Goal: Information Seeking & Learning: Learn about a topic

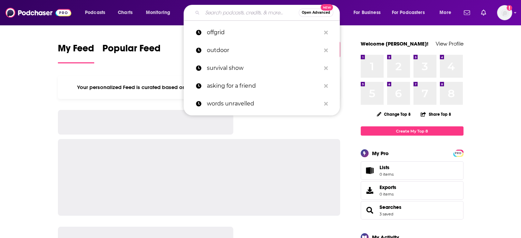
click at [257, 12] on input "Search podcasts, credits, & more..." at bounding box center [251, 12] width 96 height 11
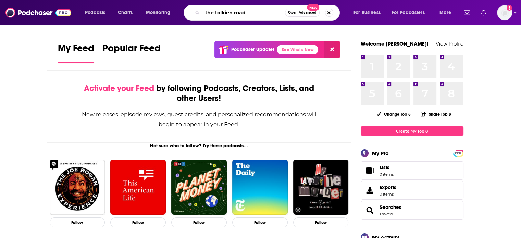
type input "the tolkien road"
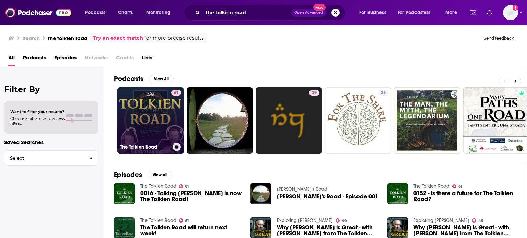
click at [163, 106] on link "[STREET_ADDRESS]" at bounding box center [150, 120] width 67 height 67
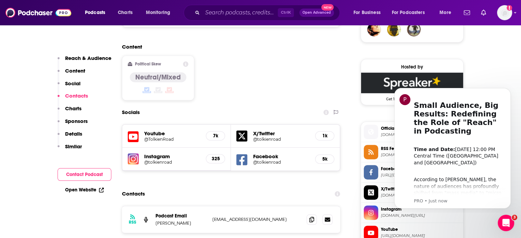
scroll to position [514, 0]
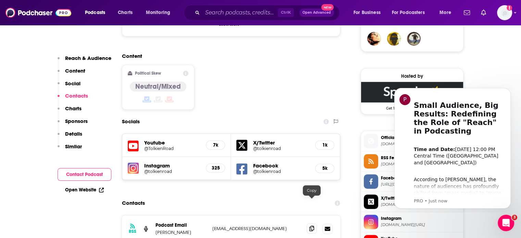
click at [314, 226] on icon at bounding box center [312, 228] width 5 height 5
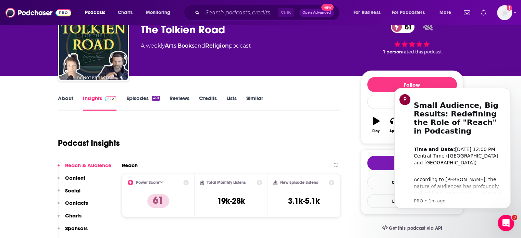
scroll to position [0, 0]
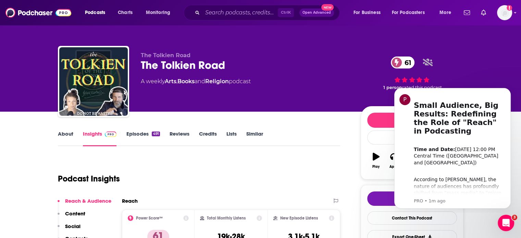
click at [67, 133] on link "About" at bounding box center [65, 139] width 15 height 16
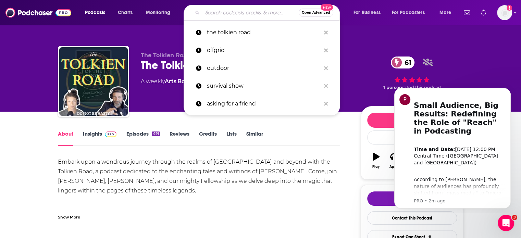
click at [216, 13] on input "Search podcasts, credits, & more..." at bounding box center [251, 12] width 96 height 11
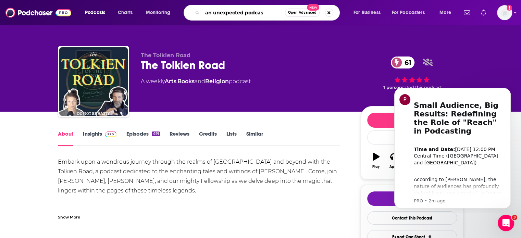
type input "an unexpected podcast"
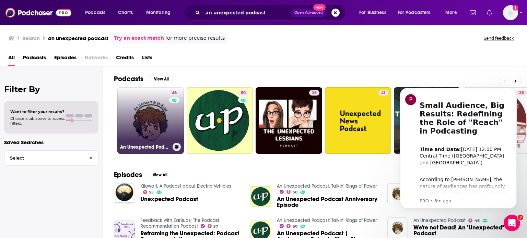
click at [135, 110] on link "46 An Unexpected Podcast" at bounding box center [150, 120] width 67 height 67
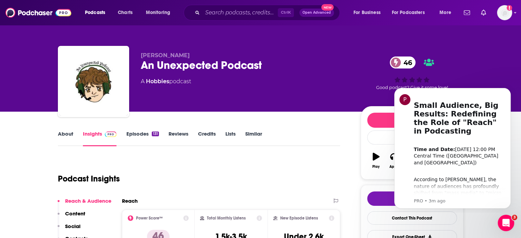
click at [66, 133] on link "About" at bounding box center [65, 139] width 15 height 16
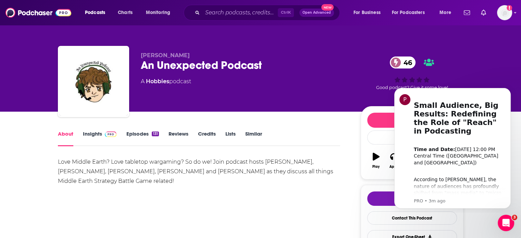
click at [91, 134] on link "Insights" at bounding box center [100, 139] width 34 height 16
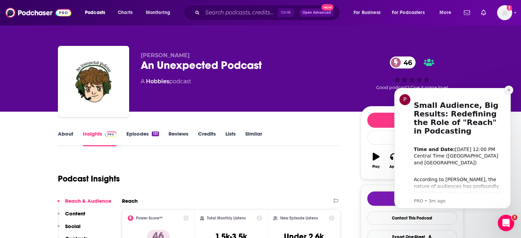
click at [508, 94] on button "Dismiss notification" at bounding box center [509, 90] width 9 height 9
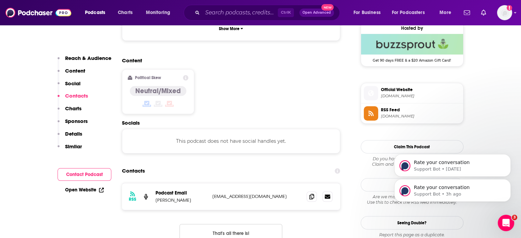
scroll to position [517, 0]
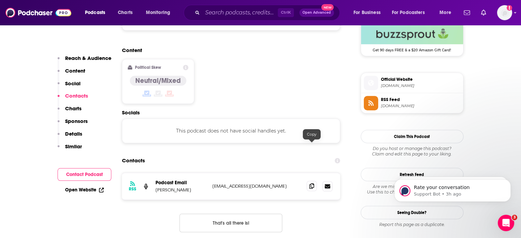
click at [313, 183] on icon at bounding box center [312, 185] width 5 height 5
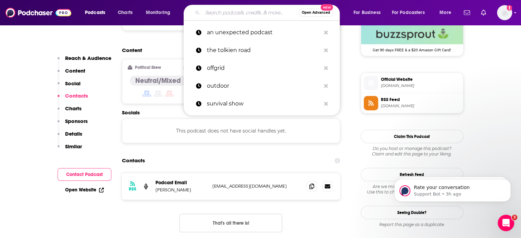
click at [217, 16] on input "Search podcasts, credits, & more..." at bounding box center [251, 12] width 96 height 11
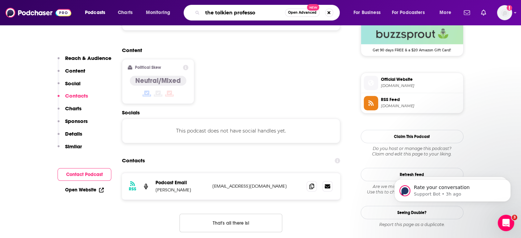
type input "the tolkien professor"
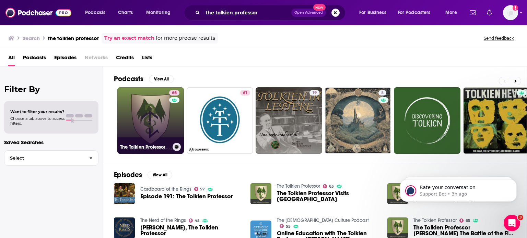
click at [154, 110] on link "65 The Tolkien Professor" at bounding box center [150, 120] width 67 height 67
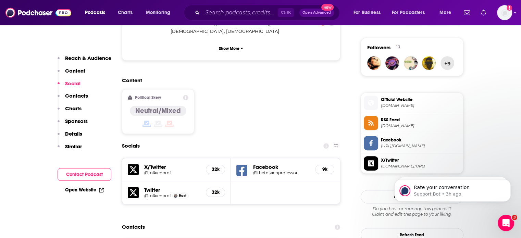
scroll to position [503, 0]
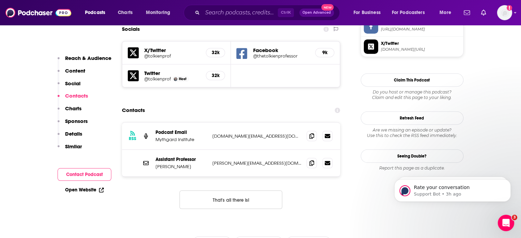
scroll to position [598, 0]
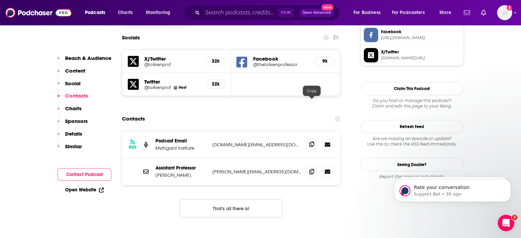
click at [312, 142] on icon at bounding box center [312, 144] width 5 height 5
click at [312, 169] on icon at bounding box center [312, 171] width 5 height 5
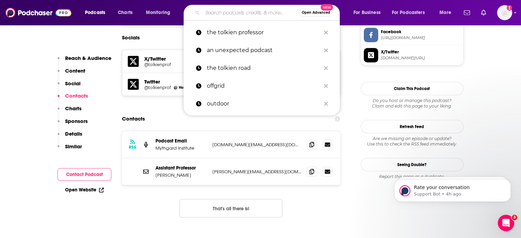
click at [263, 14] on input "Search podcasts, credits, & more..." at bounding box center [251, 12] width 96 height 11
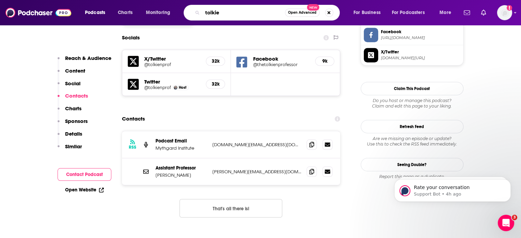
type input "[PERSON_NAME]"
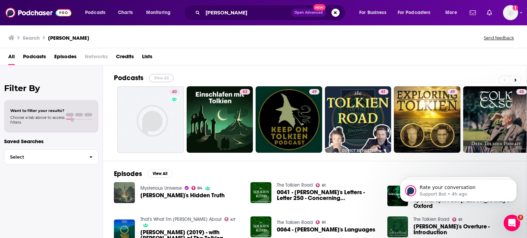
click at [163, 78] on button "View All" at bounding box center [161, 78] width 25 height 8
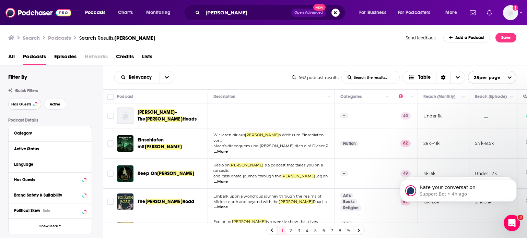
click at [23, 104] on span "Has Guests" at bounding box center [21, 105] width 20 height 4
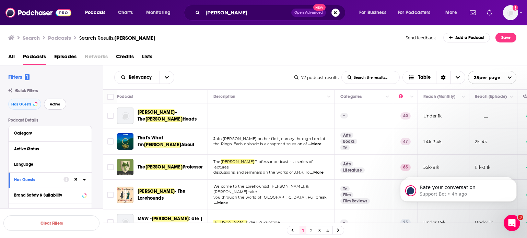
click at [59, 104] on span "Active" at bounding box center [55, 105] width 11 height 4
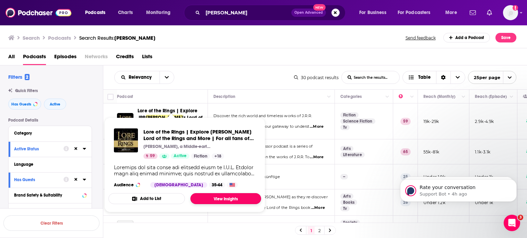
click at [212, 198] on link "View Insights" at bounding box center [225, 198] width 71 height 11
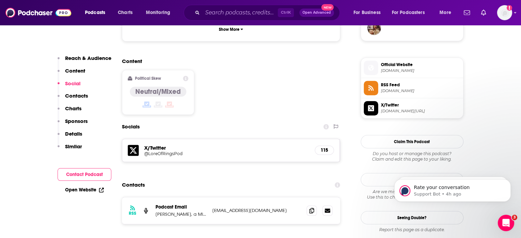
scroll to position [529, 0]
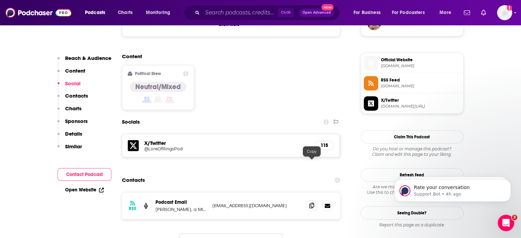
click at [311, 203] on icon at bounding box center [312, 205] width 5 height 5
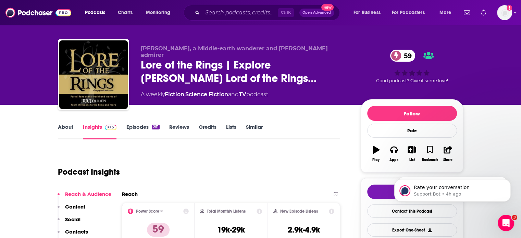
scroll to position [0, 0]
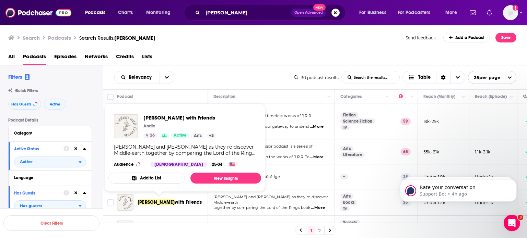
click at [174, 201] on span "with Friends" at bounding box center [187, 203] width 27 height 6
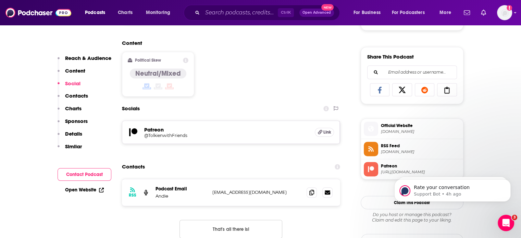
scroll to position [412, 0]
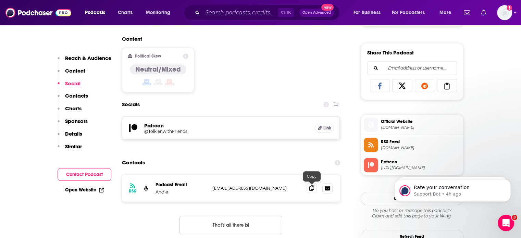
click at [311, 190] on icon at bounding box center [312, 187] width 5 height 5
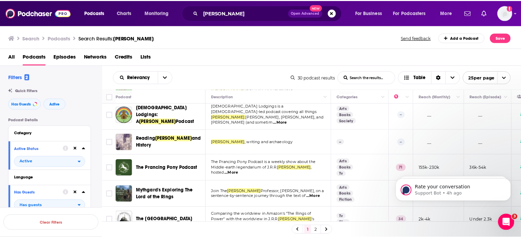
scroll to position [145, 0]
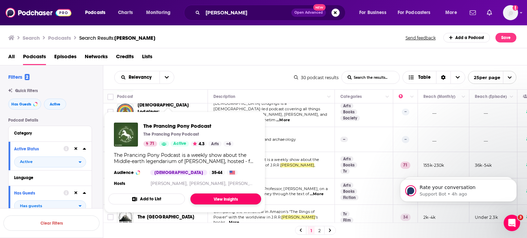
click at [224, 197] on link "View Insights" at bounding box center [225, 199] width 71 height 11
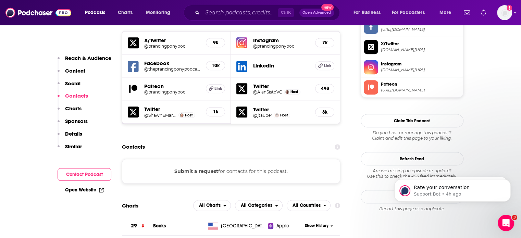
scroll to position [610, 0]
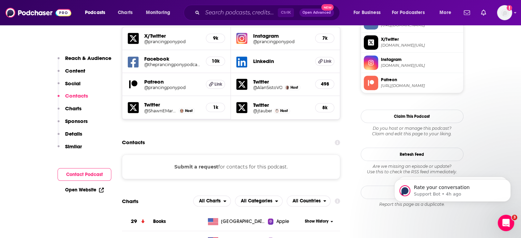
click at [195, 163] on button "Submit a request" at bounding box center [196, 167] width 44 height 8
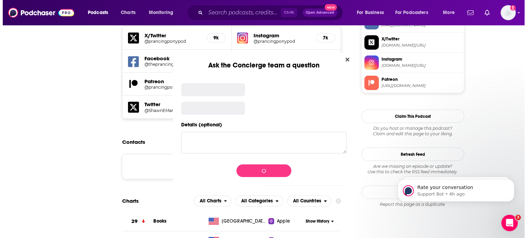
scroll to position [0, 0]
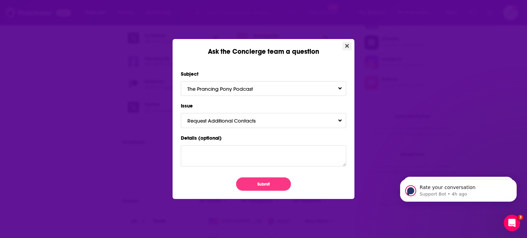
click at [347, 44] on icon "Close" at bounding box center [347, 45] width 4 height 5
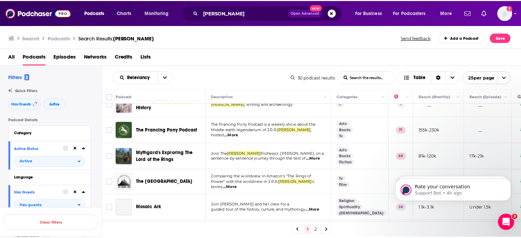
scroll to position [185, 0]
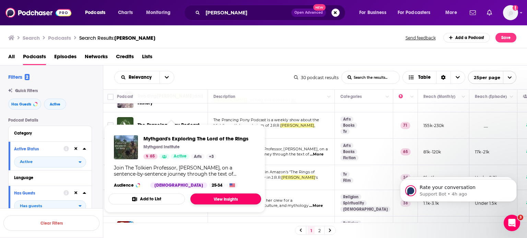
click at [216, 197] on link "View Insights" at bounding box center [225, 199] width 71 height 11
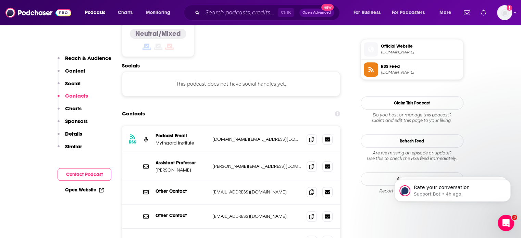
scroll to position [556, 0]
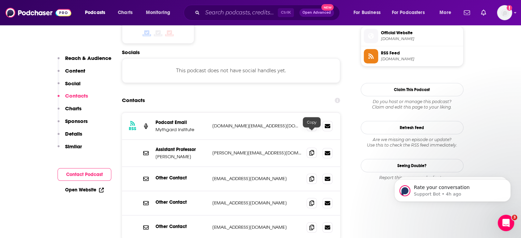
click at [310, 150] on icon at bounding box center [312, 152] width 5 height 5
click at [311, 123] on icon at bounding box center [312, 125] width 5 height 5
click at [311, 200] on icon at bounding box center [312, 202] width 5 height 5
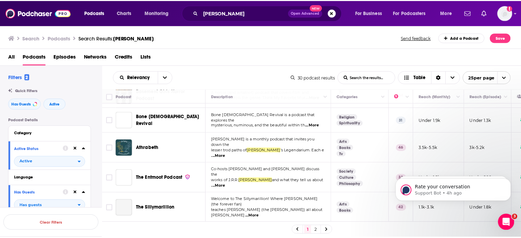
scroll to position [423, 0]
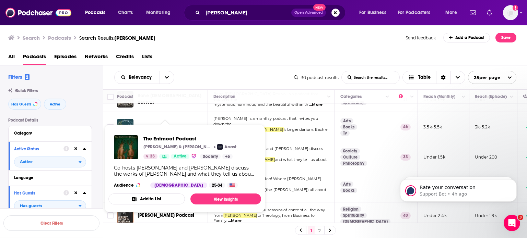
click at [180, 142] on span "The Entmoot Podcast" at bounding box center [189, 138] width 93 height 7
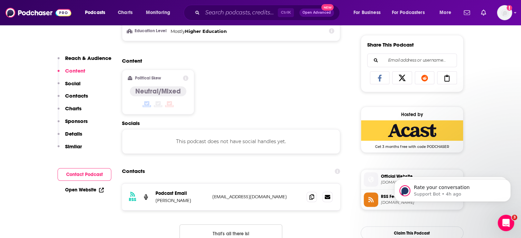
scroll to position [443, 0]
